Goal: Use online tool/utility: Use online tool/utility

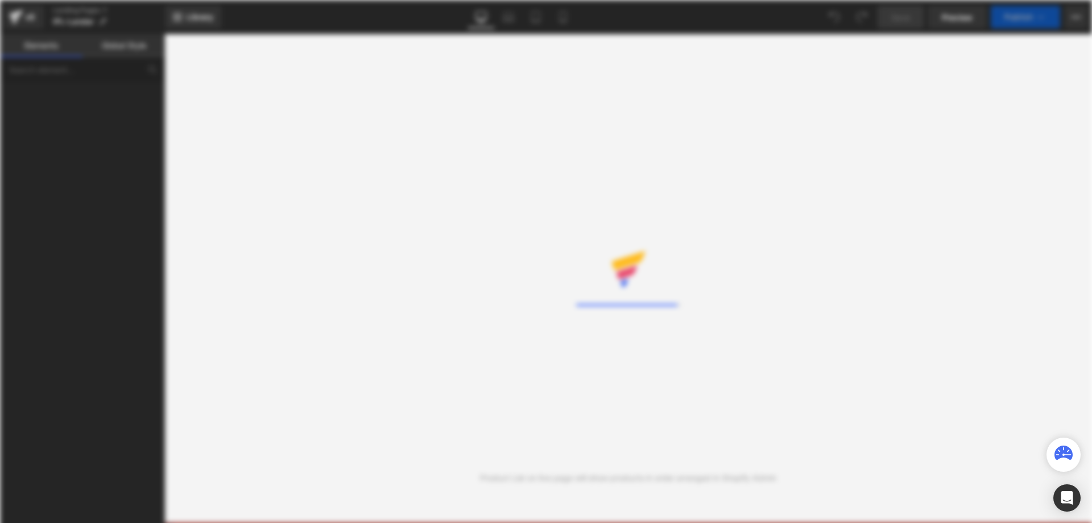
click at [691, 213] on div "Rendering Content" at bounding box center [546, 261] width 1092 height 523
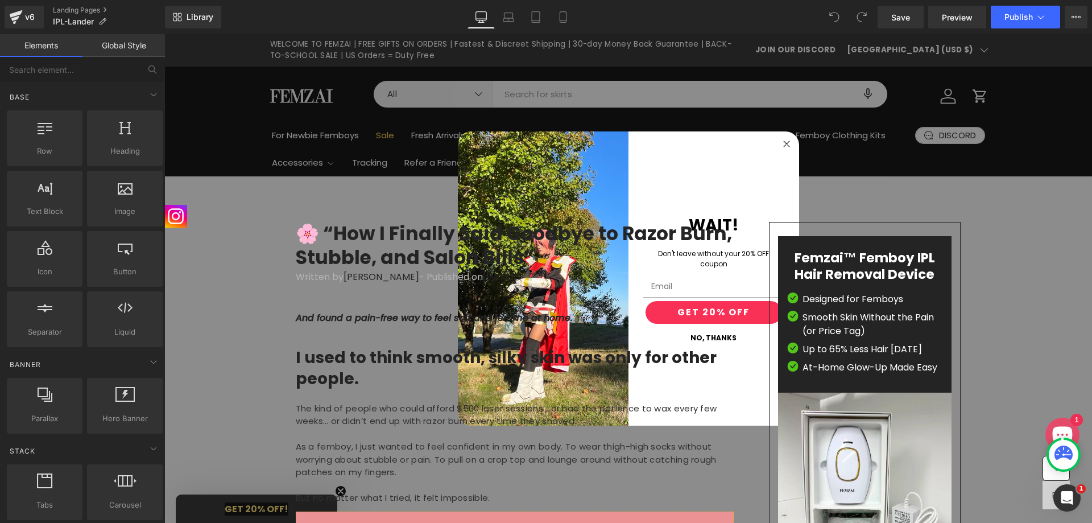
click at [789, 150] on circle "Close dialog" at bounding box center [786, 144] width 13 height 13
